Goal: Information Seeking & Learning: Find specific fact

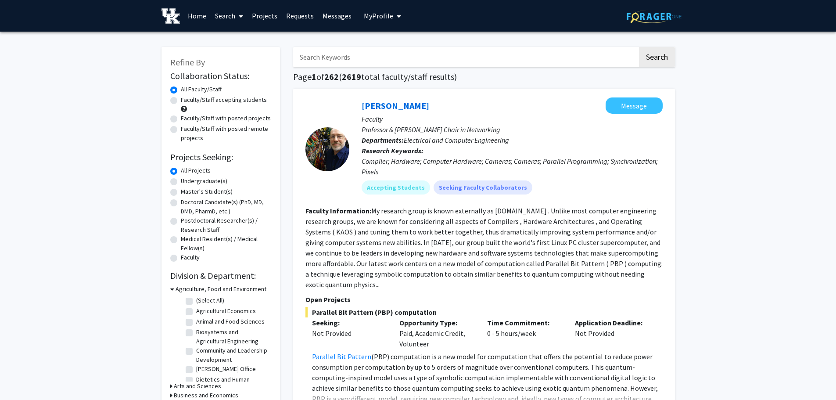
click at [358, 61] on input "Search Keywords" at bounding box center [465, 57] width 344 height 20
type input "[PERSON_NAME]"
click at [651, 57] on button "Search" at bounding box center [657, 57] width 36 height 20
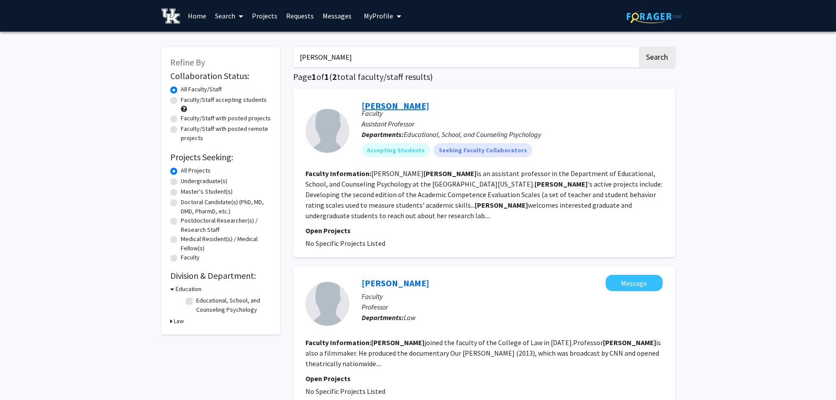
click at [382, 100] on link "[PERSON_NAME]" at bounding box center [396, 105] width 68 height 11
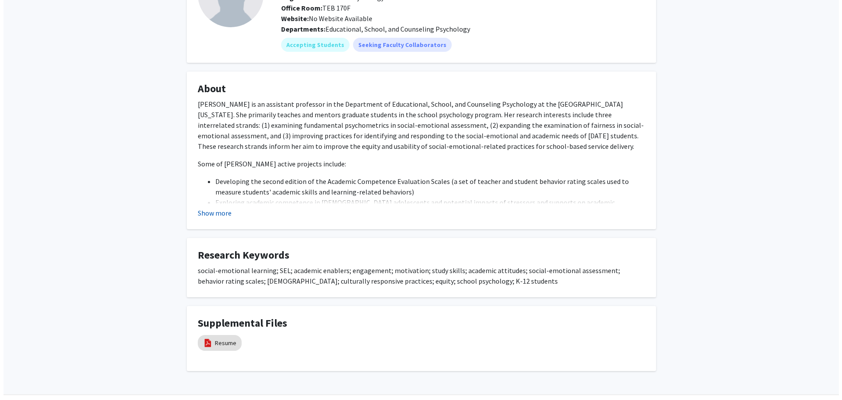
scroll to position [114, 0]
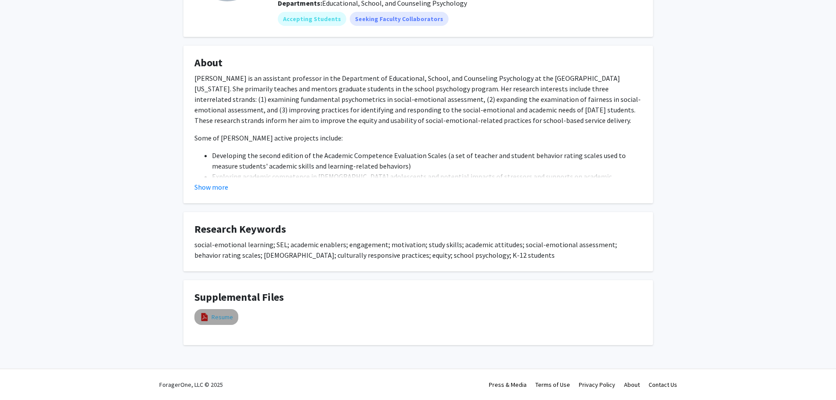
click at [218, 319] on link "Resume" at bounding box center [221, 316] width 21 height 9
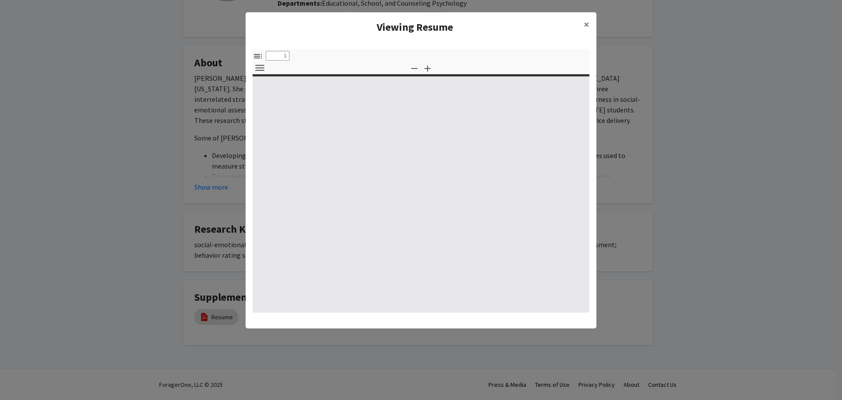
select select "custom"
type input "0"
select select "custom"
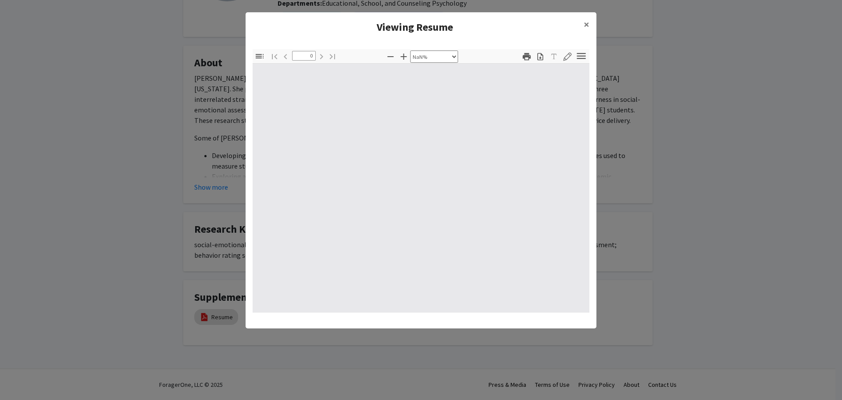
type input "1"
select select "auto"
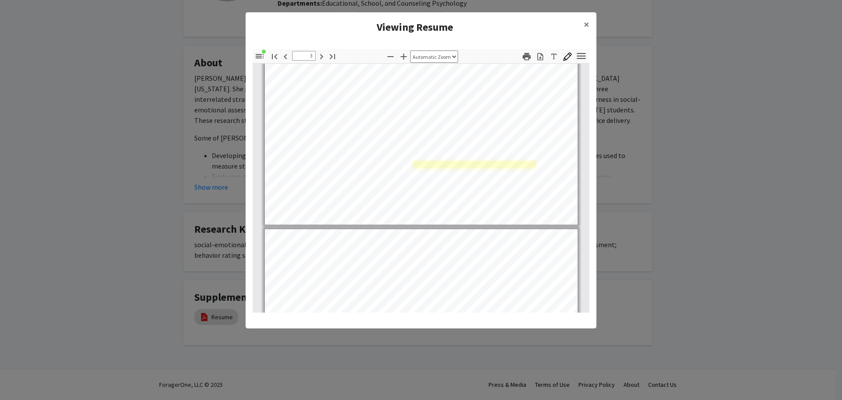
scroll to position [790, 0]
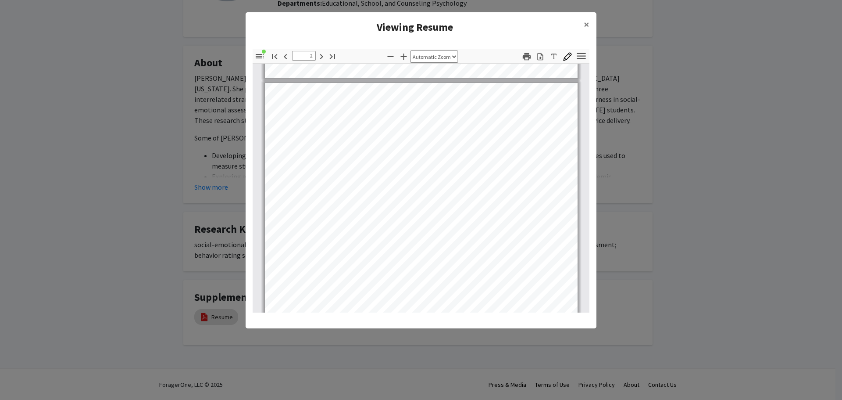
type input "1"
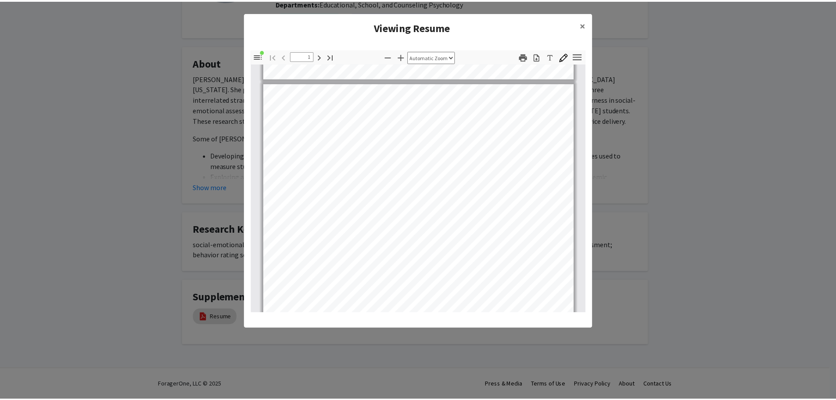
scroll to position [219, 0]
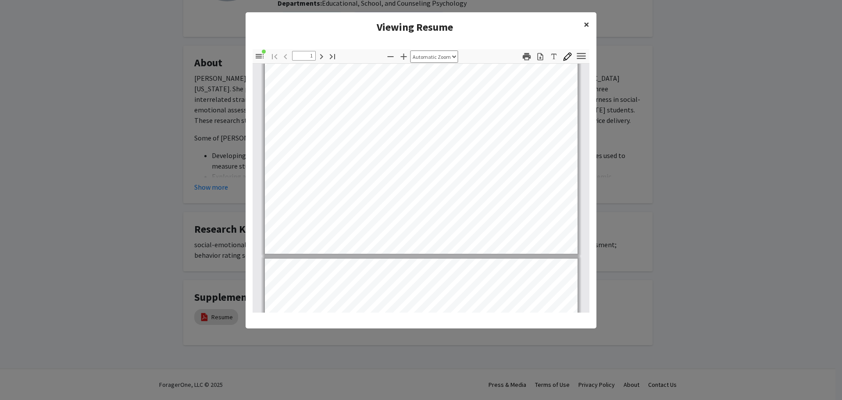
drag, startPoint x: 589, startPoint y: 25, endPoint x: 567, endPoint y: 35, distance: 24.5
click at [589, 25] on span "×" at bounding box center [587, 25] width 6 height 14
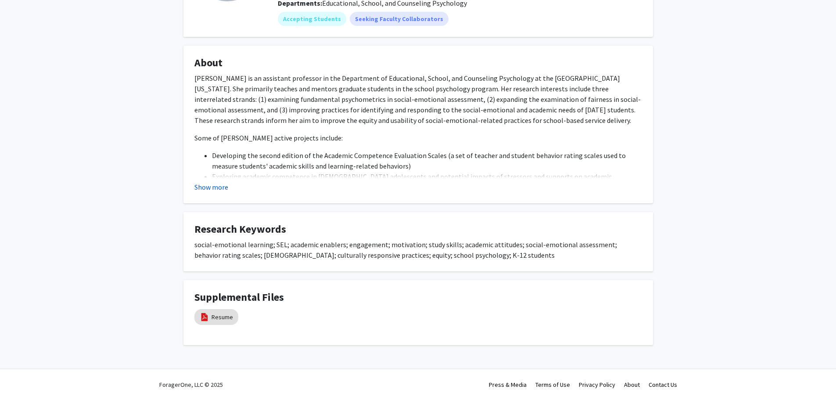
click at [215, 186] on button "Show more" at bounding box center [211, 187] width 34 height 11
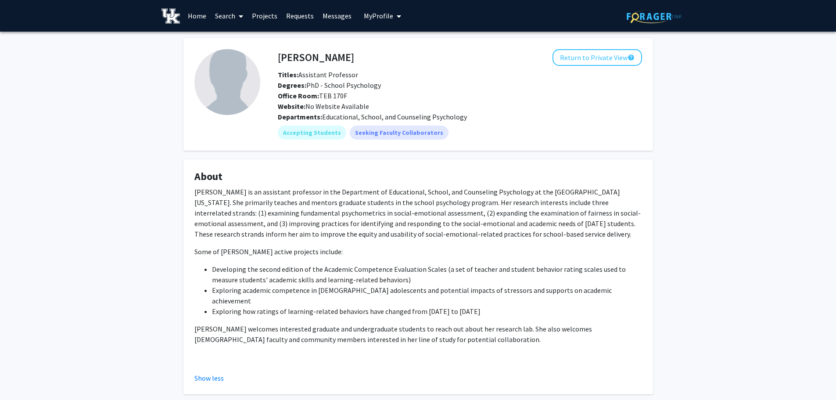
scroll to position [132, 0]
